Goal: Use online tool/utility: Utilize a website feature to perform a specific function

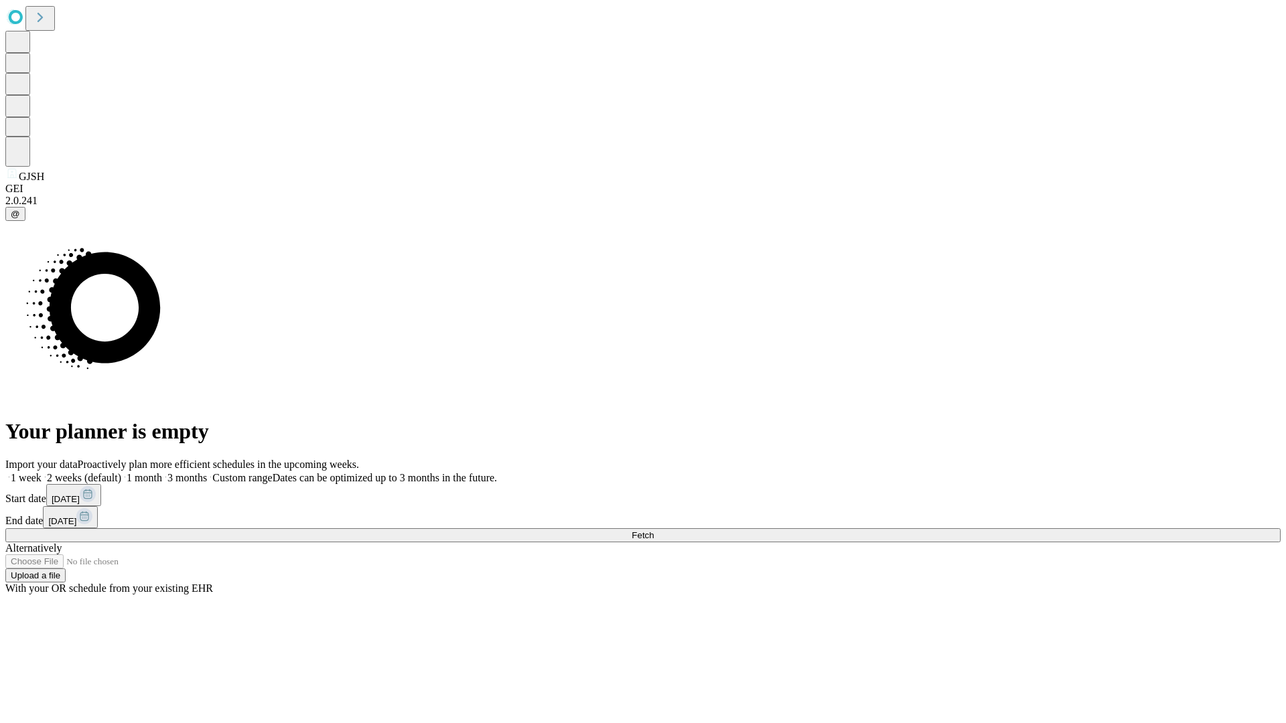
click at [654, 531] on span "Fetch" at bounding box center [643, 536] width 22 height 10
